Goal: Task Accomplishment & Management: Manage account settings

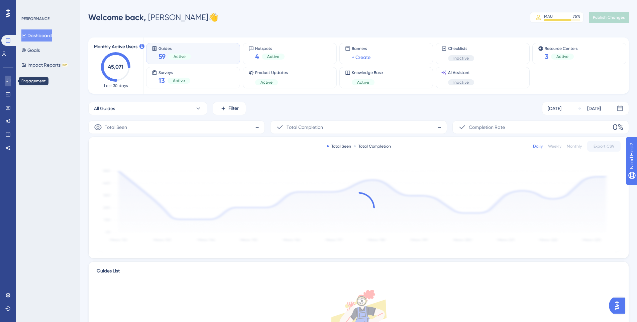
click at [8, 80] on icon at bounding box center [8, 81] width 4 height 4
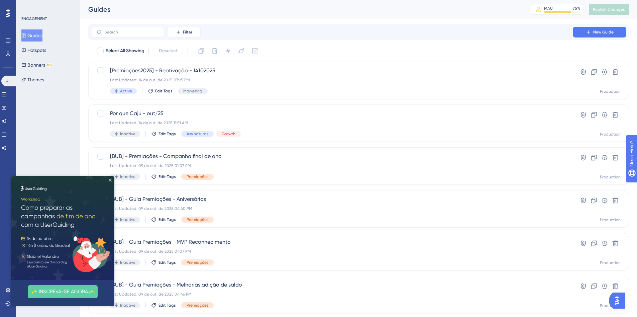
click at [112, 180] on img at bounding box center [63, 228] width 104 height 104
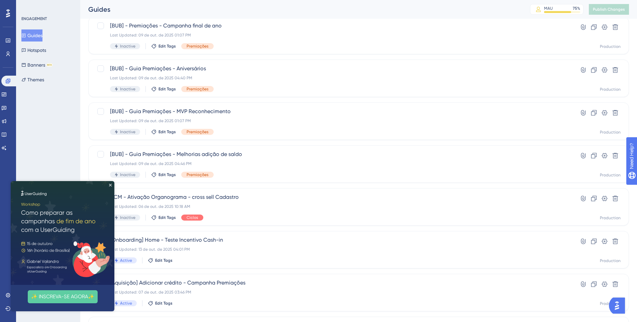
scroll to position [197, 0]
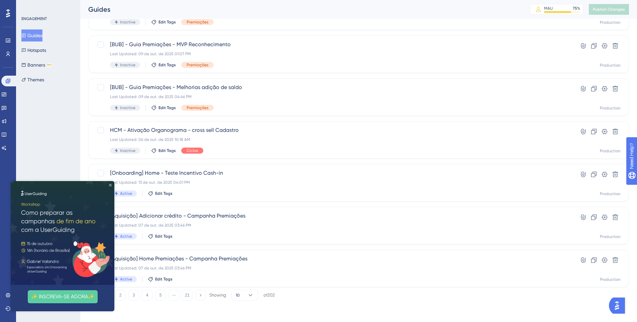
click at [109, 185] on icon "Close Preview" at bounding box center [110, 185] width 3 height 3
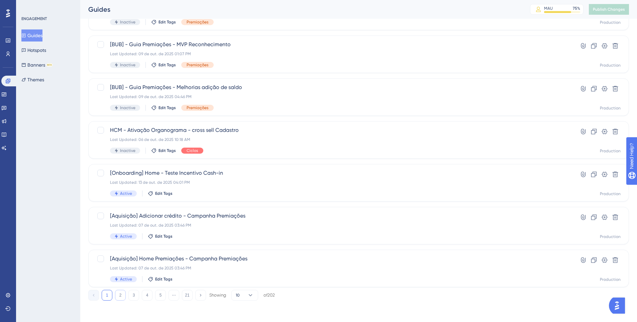
click at [120, 295] on button "2" at bounding box center [120, 295] width 11 height 11
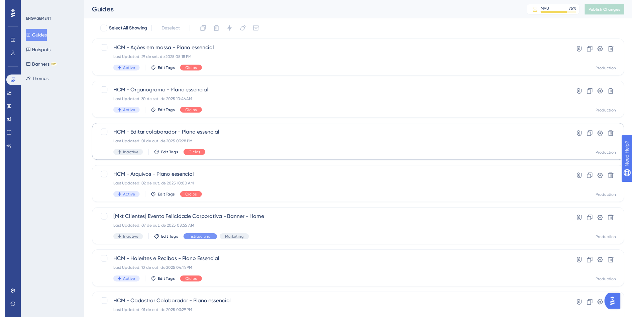
scroll to position [0, 0]
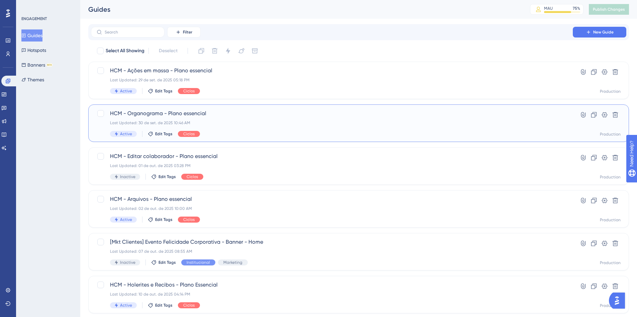
click at [240, 113] on span "HCM - Organograma - Plano essencial" at bounding box center [332, 113] width 444 height 8
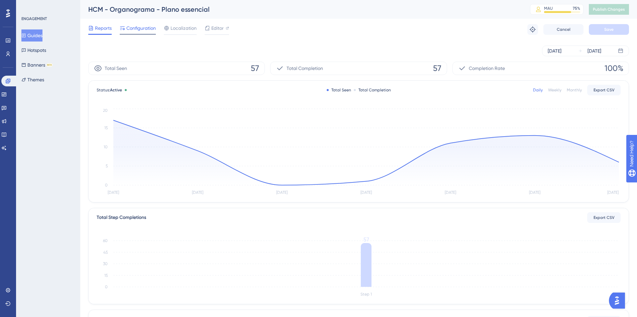
click at [140, 30] on span "Configuration" at bounding box center [140, 28] width 29 height 8
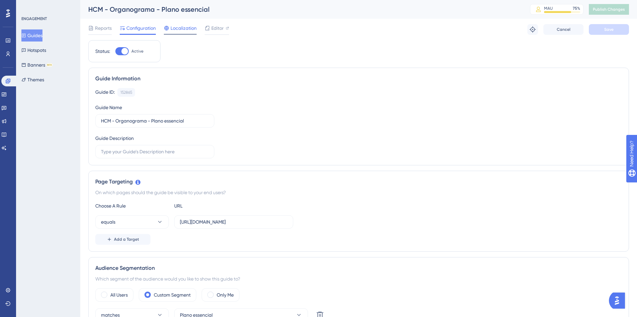
click at [181, 29] on span "Localization" at bounding box center [184, 28] width 26 height 8
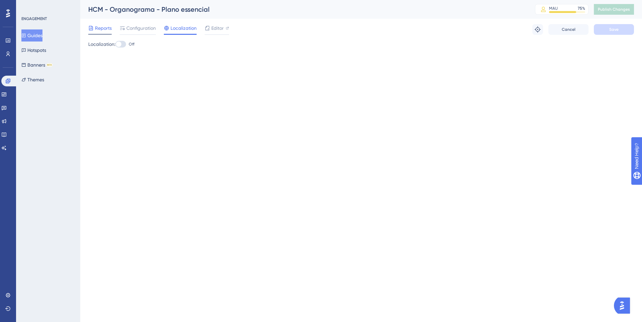
click at [103, 29] on span "Reports" at bounding box center [103, 28] width 17 height 8
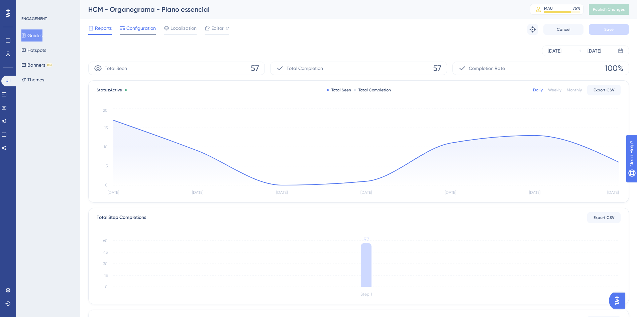
click at [129, 30] on span "Configuration" at bounding box center [140, 28] width 29 height 8
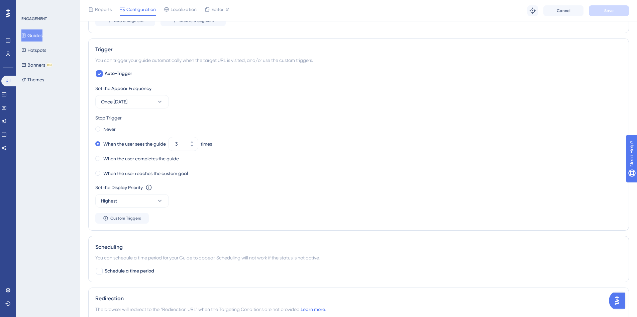
scroll to position [305, 0]
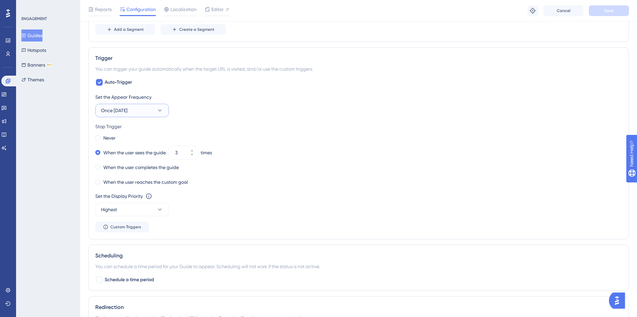
click at [149, 106] on button "Once [DATE]" at bounding box center [132, 110] width 74 height 13
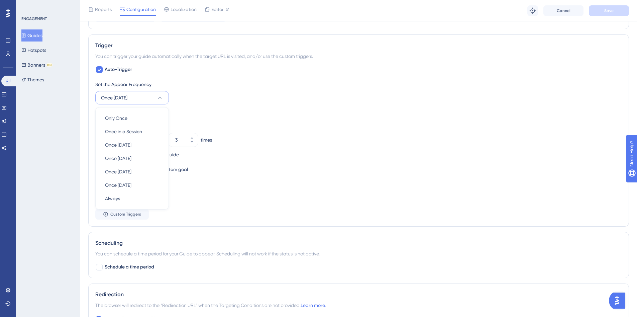
click at [226, 107] on div "Set the Appear Frequency Once [DATE] Only Once Only Once Once in a Session Once…" at bounding box center [358, 149] width 527 height 139
click at [153, 94] on button "Once [DATE]" at bounding box center [132, 97] width 74 height 13
click at [208, 103] on div "Set the Appear Frequency Once [DATE] Only Once Only Once Once in a Session Once…" at bounding box center [358, 92] width 527 height 24
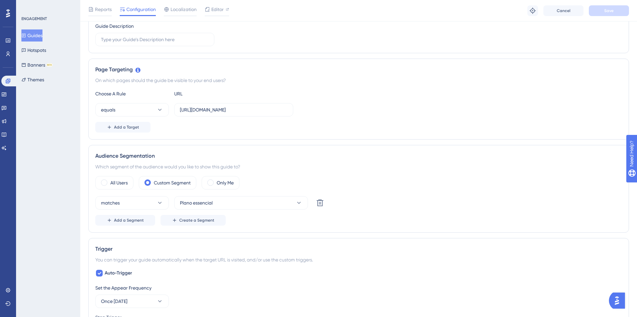
scroll to position [0, 0]
